Goal: Contribute content: Add original content to the website for others to see

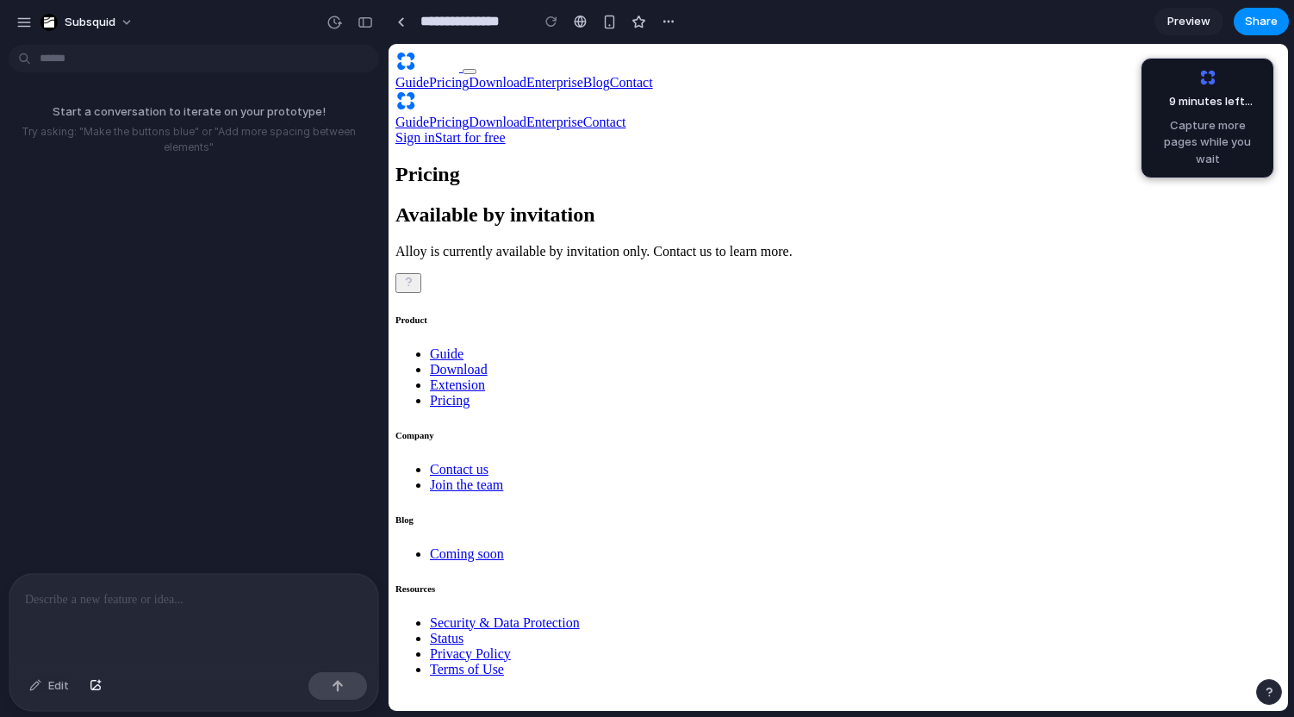
click at [166, 596] on p at bounding box center [194, 599] width 338 height 21
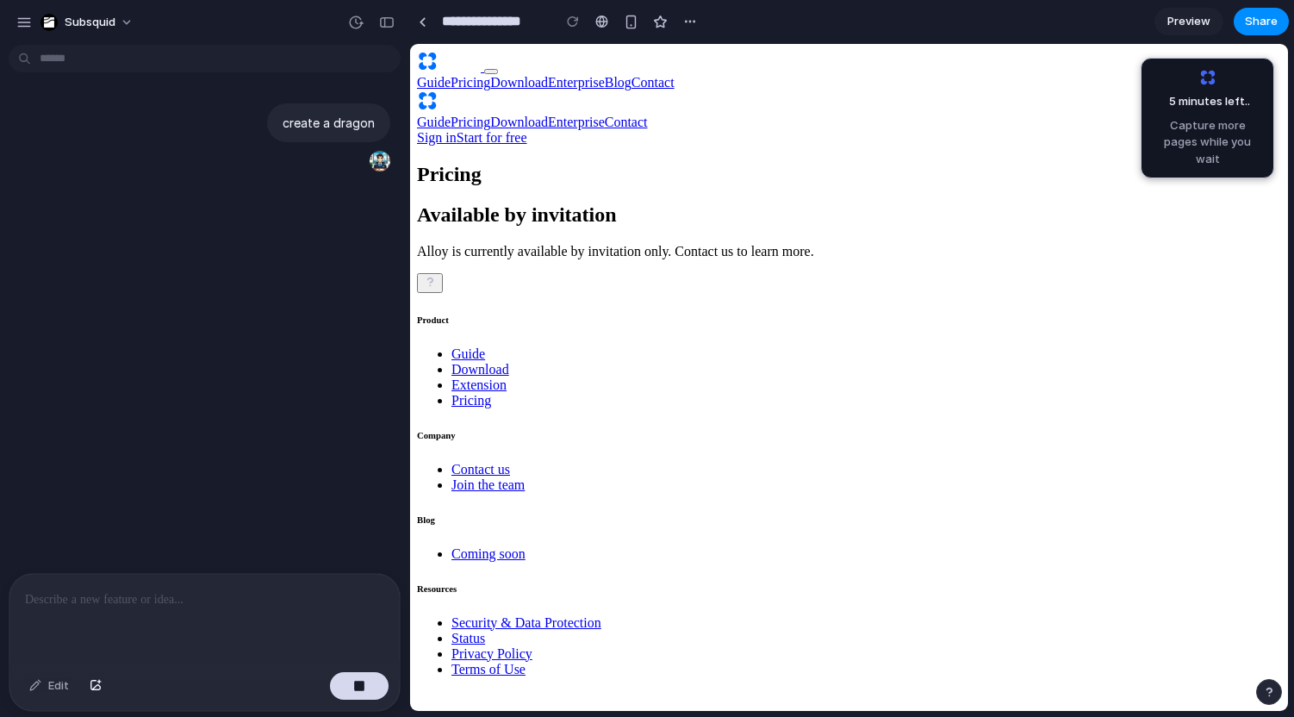
drag, startPoint x: 383, startPoint y: 29, endPoint x: 376, endPoint y: 18, distance: 13.6
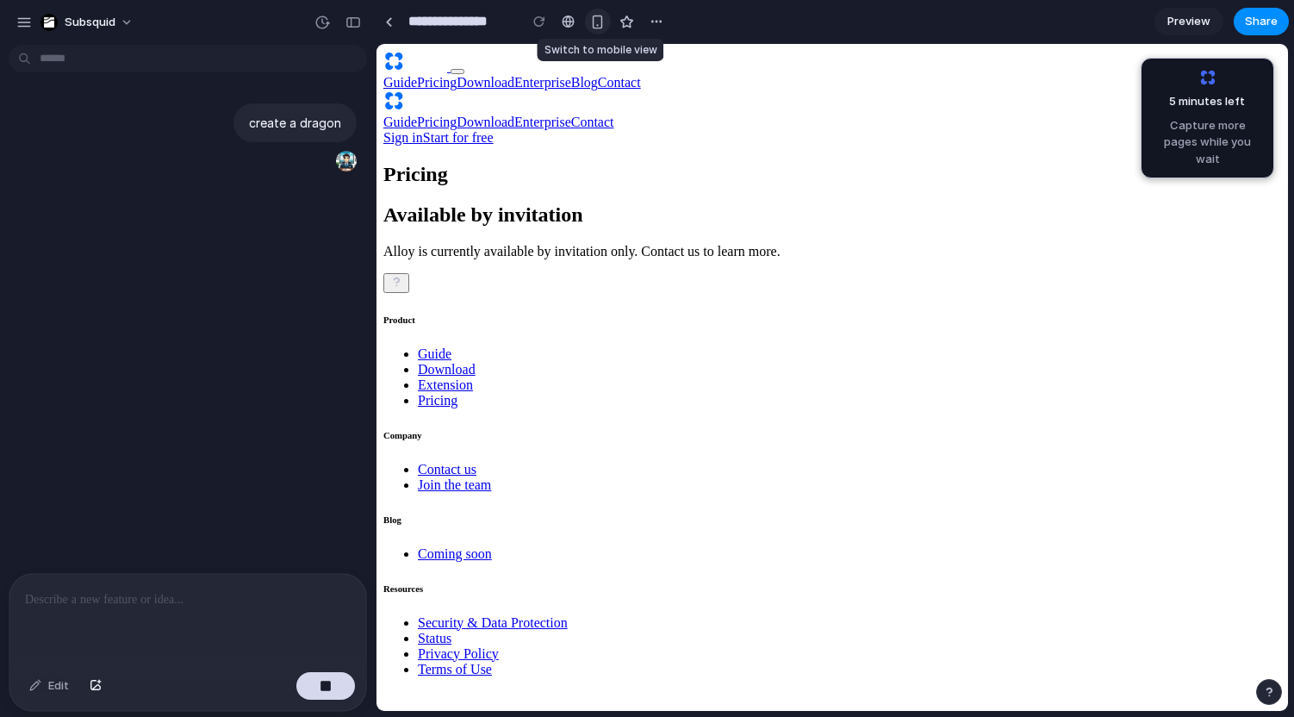
click at [596, 21] on div "button" at bounding box center [597, 22] width 15 height 15
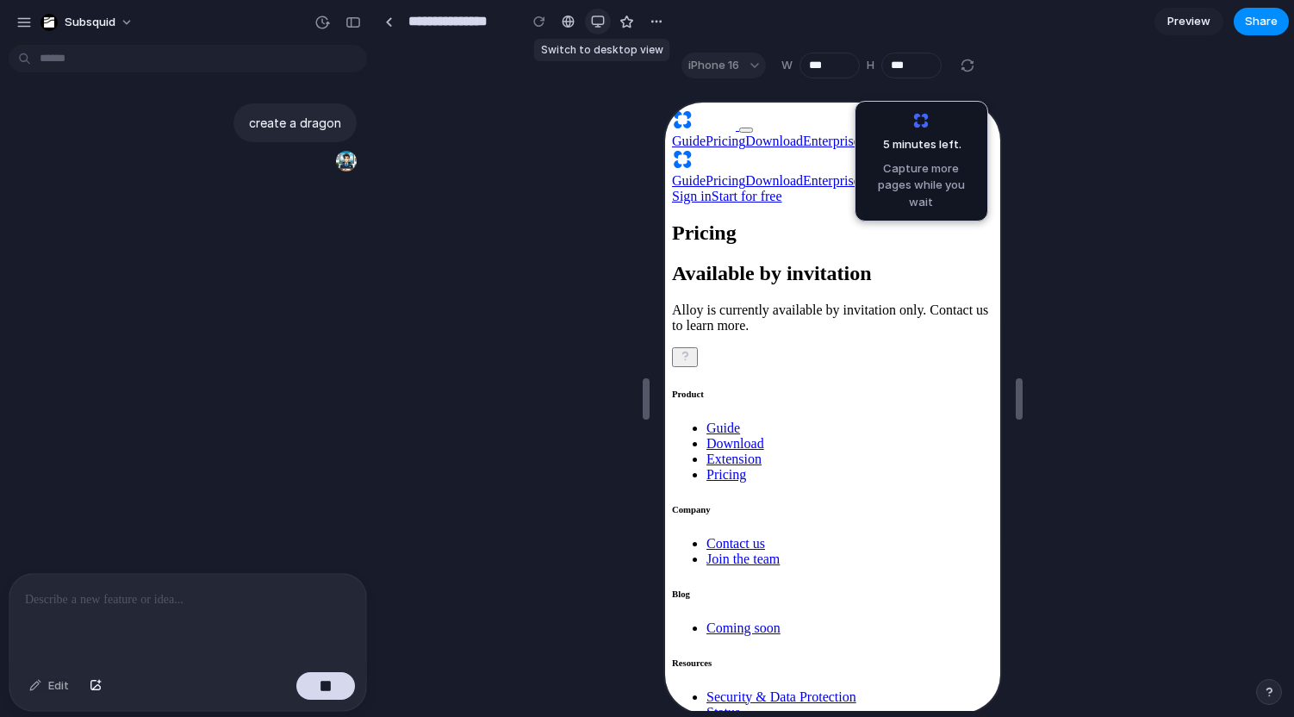
click at [596, 26] on div "button" at bounding box center [598, 22] width 14 height 14
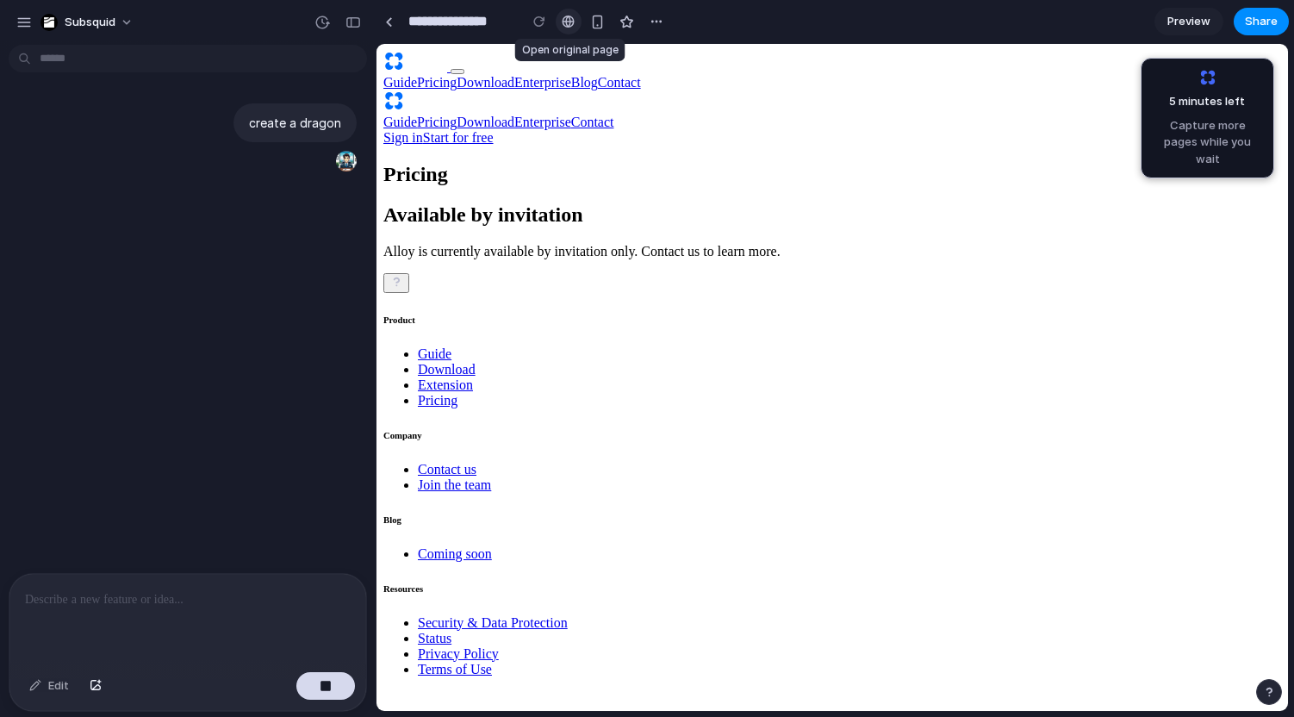
click at [572, 17] on div at bounding box center [568, 22] width 13 height 14
